Goal: Information Seeking & Learning: Learn about a topic

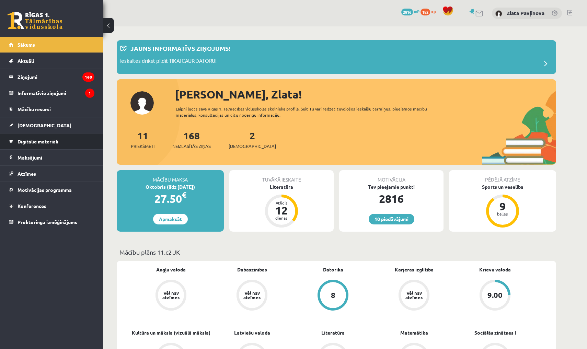
click at [38, 144] on span "Digitālie materiāli" at bounding box center [38, 141] width 41 height 6
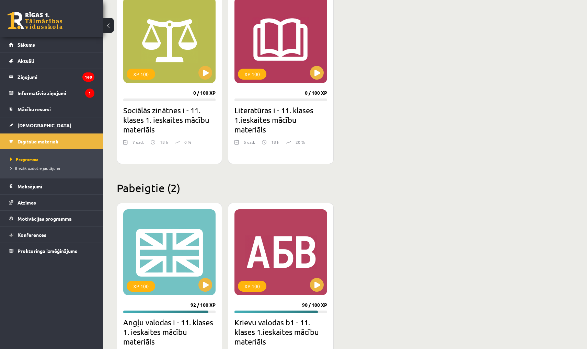
scroll to position [633, 0]
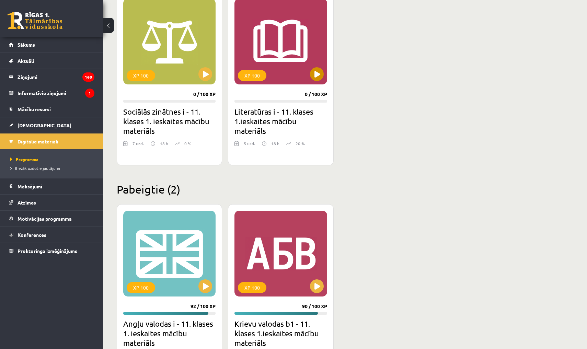
click at [284, 75] on button at bounding box center [317, 74] width 14 height 14
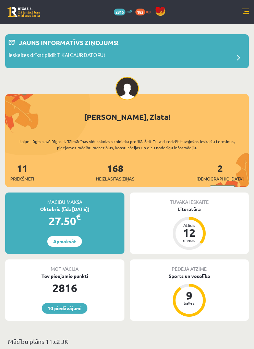
click at [248, 13] on link at bounding box center [245, 12] width 7 height 7
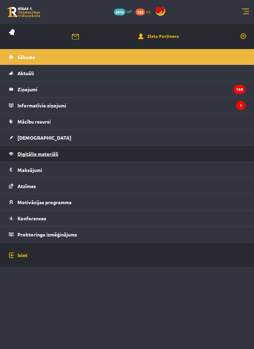
click at [36, 158] on link "Digitālie materiāli" at bounding box center [127, 154] width 237 height 16
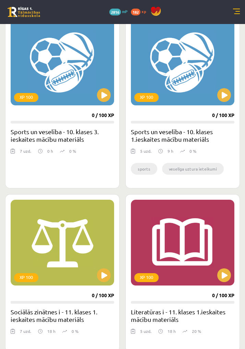
scroll to position [779, 0]
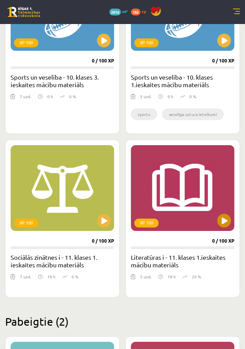
click at [228, 222] on button at bounding box center [225, 221] width 14 height 14
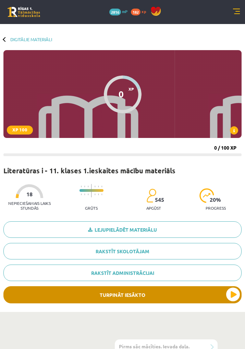
click at [123, 295] on button "Turpināt iesākto" at bounding box center [122, 294] width 239 height 17
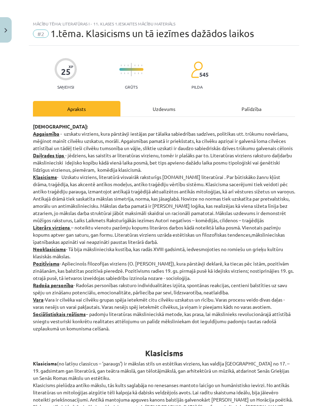
click at [167, 107] on div "Uzdevums" at bounding box center [164, 108] width 88 height 15
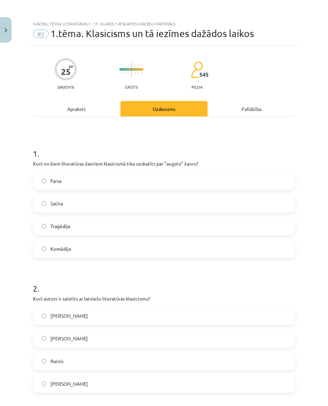
click at [84, 106] on div "Apraksts" at bounding box center [77, 108] width 88 height 15
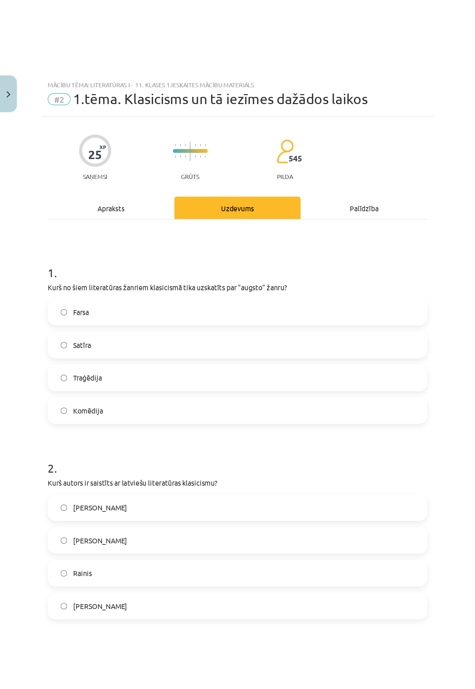
scroll to position [17, 0]
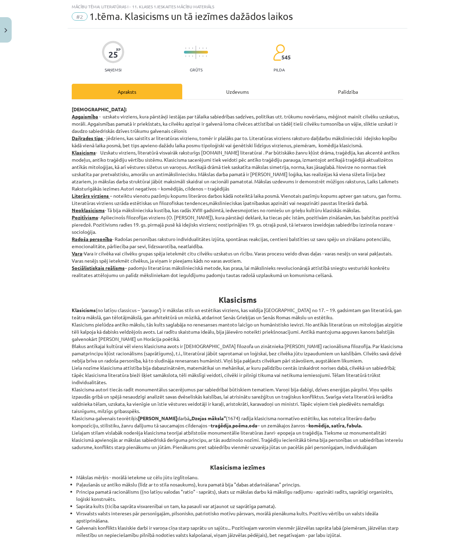
click at [245, 228] on div "Mācību tēma: Literatūras i - 11. klases 1.ieskaites mācību materiāls #2 1.tēma.…" at bounding box center [237, 270] width 475 height 540
